Goal: Find specific page/section: Find specific page/section

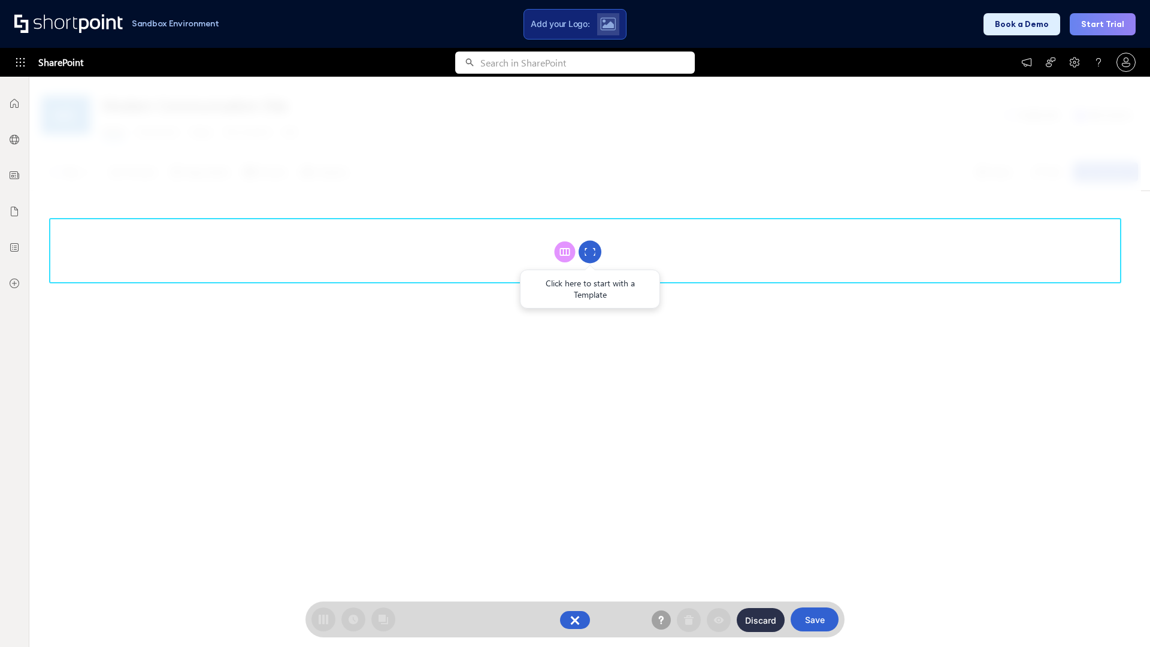
click at [590, 252] on circle at bounding box center [590, 252] width 23 height 23
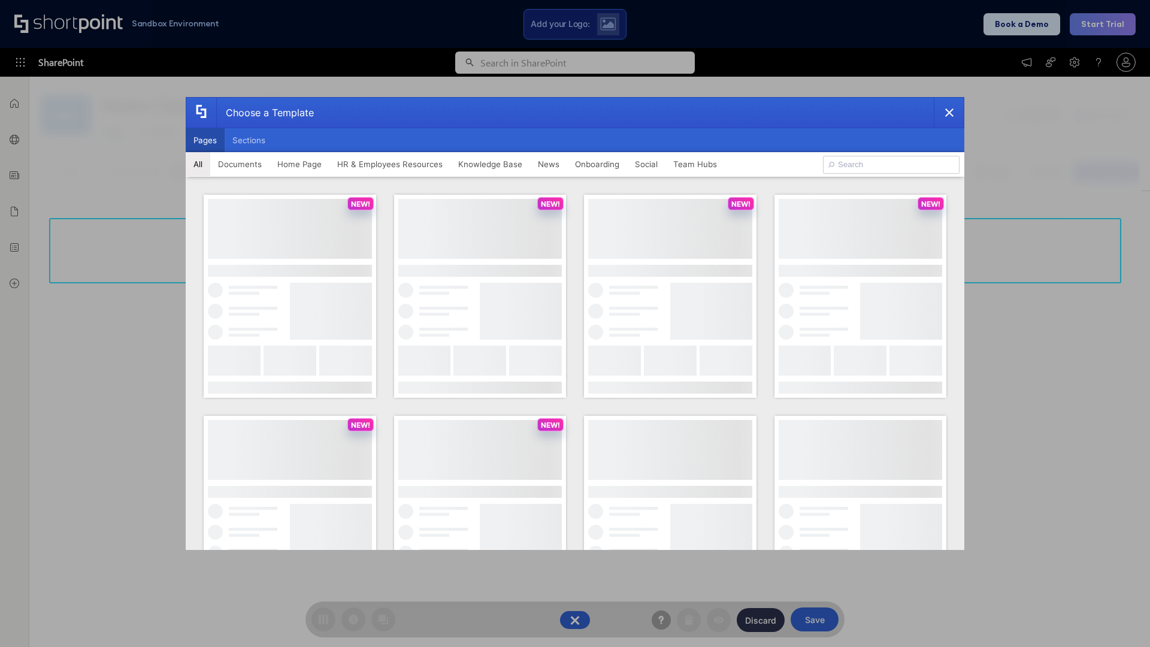
click at [205, 140] on button "Pages" at bounding box center [205, 140] width 39 height 24
type input "HR 9"
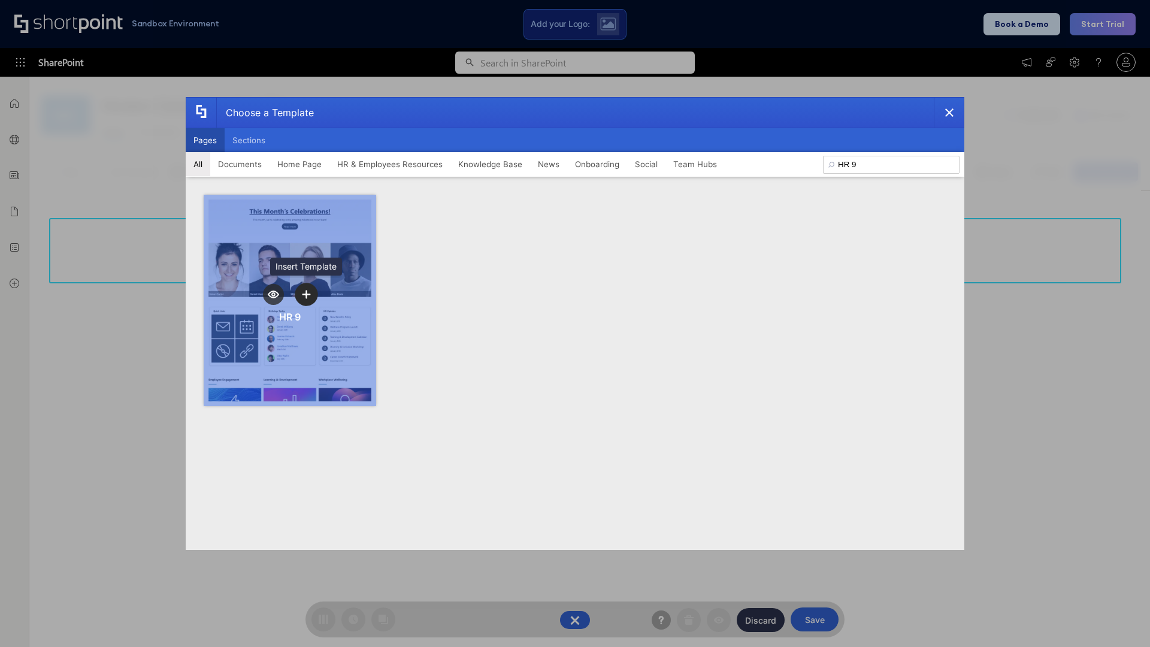
click at [306, 294] on icon "template selector" at bounding box center [306, 294] width 8 height 8
